Goal: Information Seeking & Learning: Find specific page/section

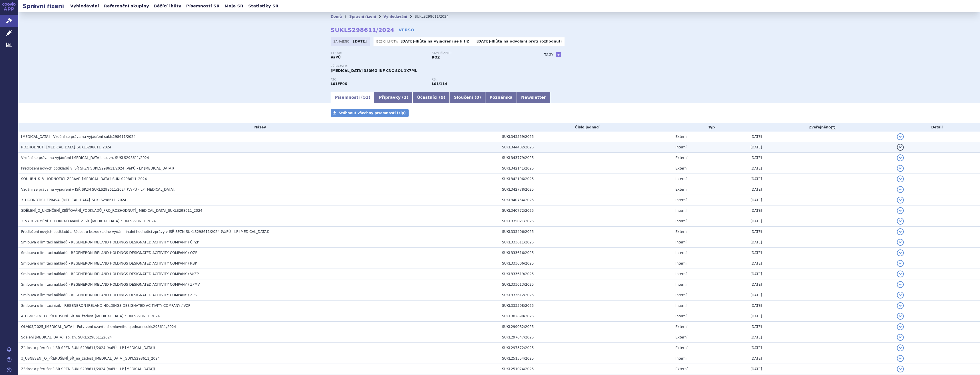
click at [50, 149] on span "ROZHODNUTÍ_[MEDICAL_DATA]_SUKLS298611_2024" at bounding box center [66, 147] width 90 height 4
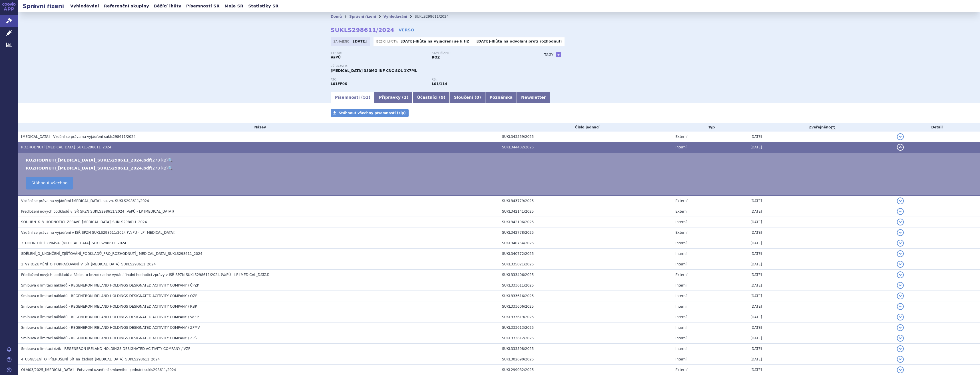
click at [168, 159] on link "🔍" at bounding box center [170, 160] width 5 height 5
click at [556, 57] on link "+" at bounding box center [558, 54] width 5 height 5
click at [580, 58] on span at bounding box center [584, 54] width 41 height 7
type input "Rekurentní metatazující karcinom dělošního hrdla"
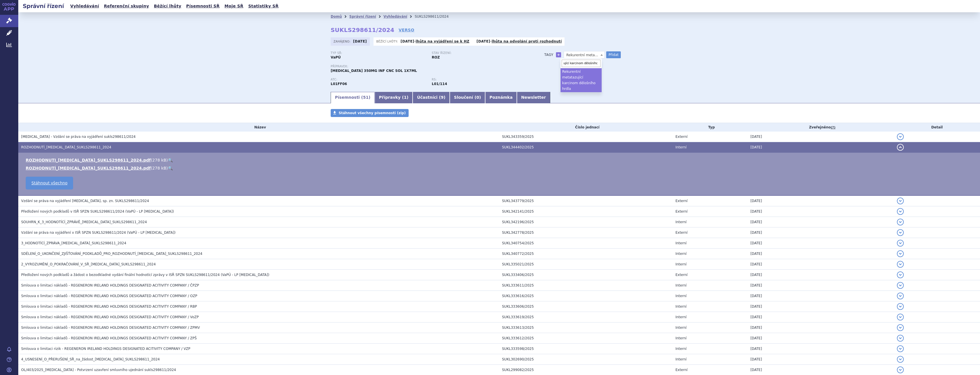
select select "Rekurentní metatazující karcinom dělošního hrdla"
click at [611, 55] on button "Přidat" at bounding box center [613, 54] width 15 height 7
select select
click at [591, 57] on span at bounding box center [584, 54] width 41 height 7
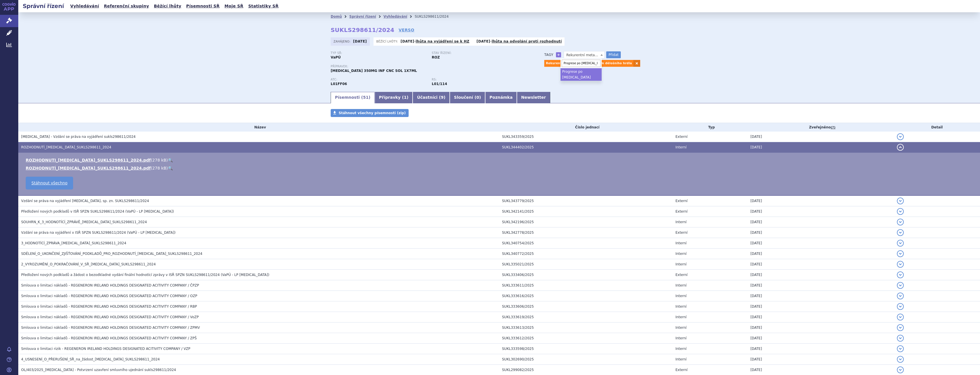
type input "Progrese po [MEDICAL_DATA]"
select select "Progrese po [MEDICAL_DATA]"
click at [608, 54] on button "Přidat" at bounding box center [613, 54] width 15 height 7
select select
click at [3, 22] on link "Správní řízení" at bounding box center [9, 21] width 18 height 12
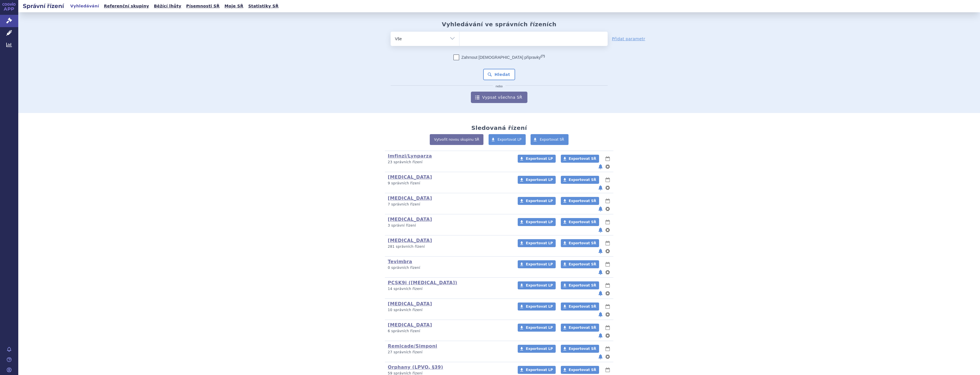
click at [480, 40] on ul at bounding box center [534, 38] width 148 height 12
click at [460, 40] on select at bounding box center [459, 38] width 0 height 14
type input "win"
type input "winrev"
type input "winrevai"
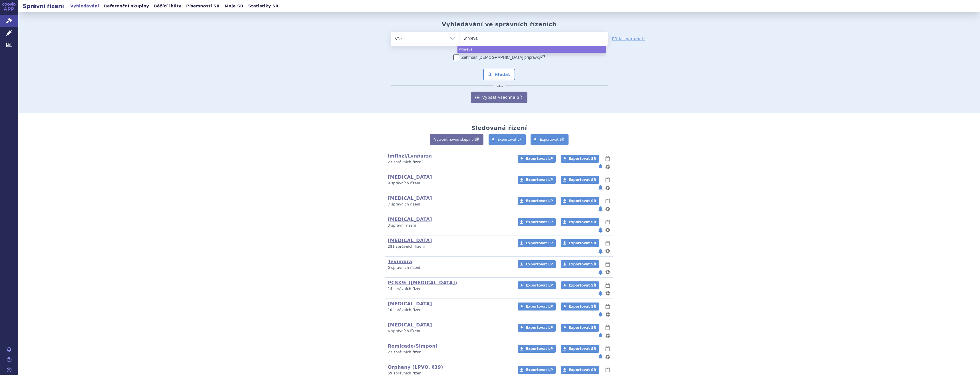
type input "winrevair"
select select "winrevair"
click at [500, 76] on button "Hledat" at bounding box center [499, 74] width 32 height 11
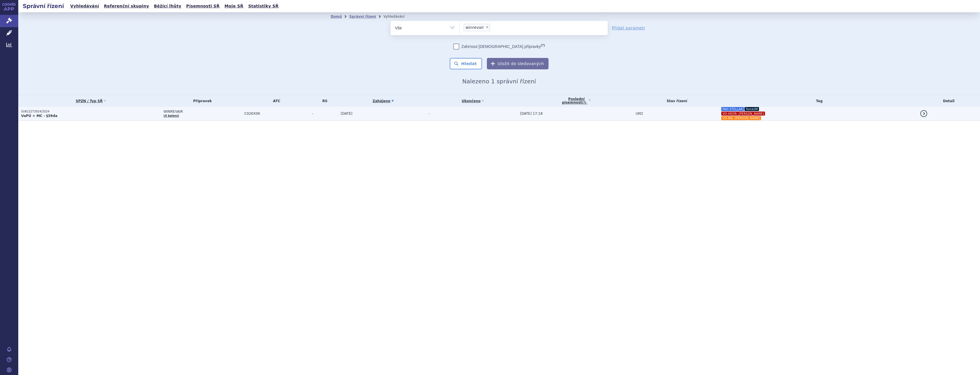
click at [486, 114] on td "-" at bounding box center [472, 114] width 92 height 14
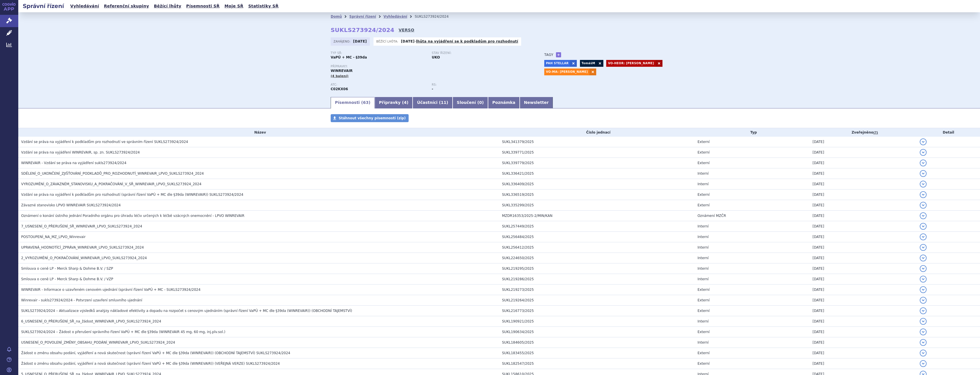
click at [399, 29] on link "VERSO" at bounding box center [407, 30] width 16 height 6
click at [168, 138] on td "Vzdání se práva na vyjádření k podkladům pro rozhodnutí ve správním řízení SUKL…" at bounding box center [258, 142] width 481 height 11
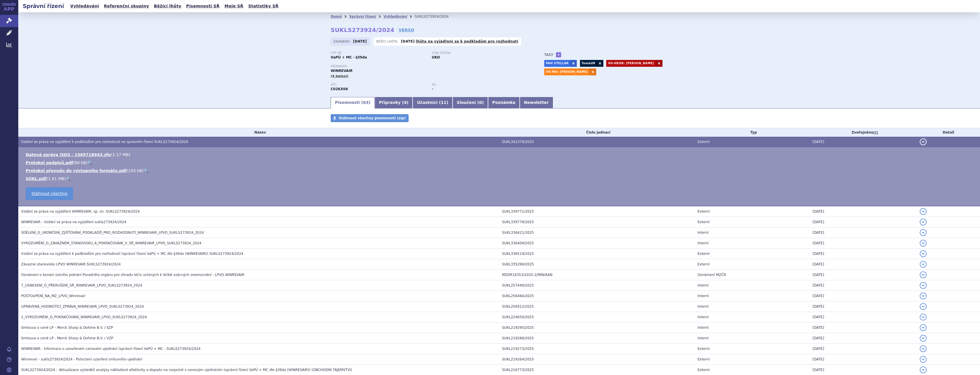
click at [74, 211] on span "Vzdání se práva na vyjádření WINREVAIR, sp. zn. SUKLS273924/2024" at bounding box center [80, 212] width 119 height 4
